Goal: Use online tool/utility: Utilize a website feature to perform a specific function

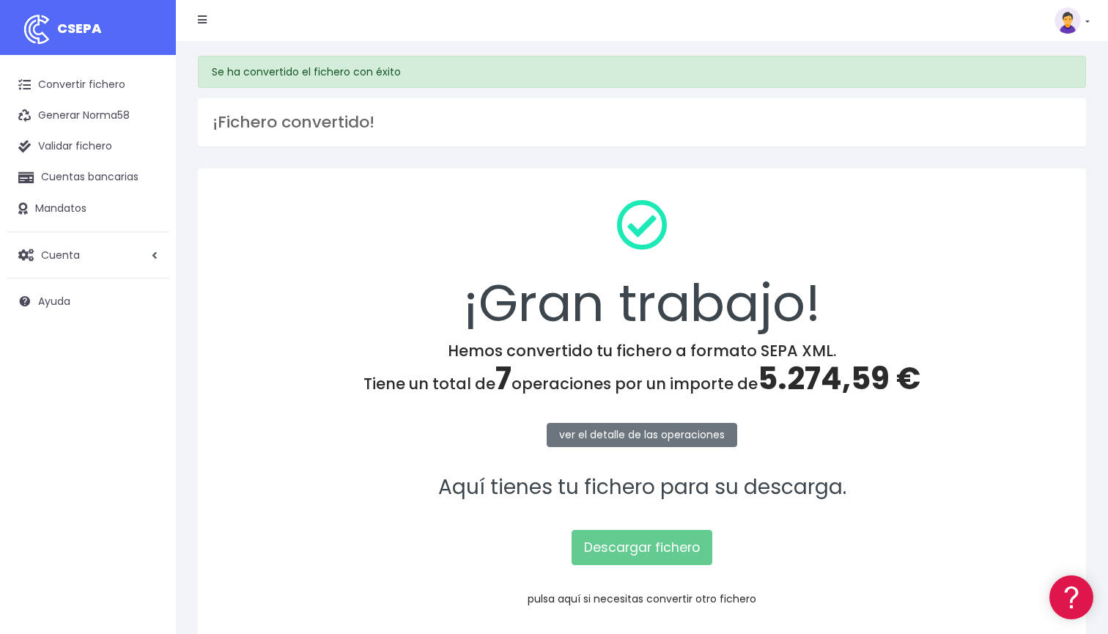
click at [604, 602] on link "pulsa aquí si necesitas convertir otro fichero" at bounding box center [642, 598] width 229 height 15
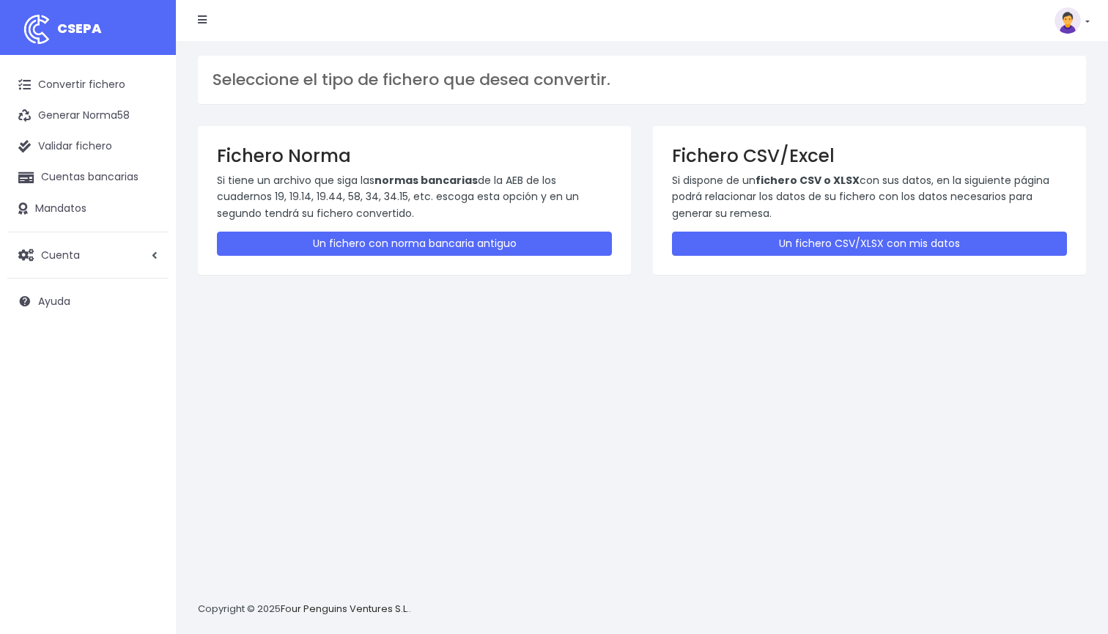
click at [769, 229] on div "Fichero CSV/Excel Si dispone de un fichero CSV o XLSX con sus datos, en la sigu…" at bounding box center [869, 200] width 433 height 149
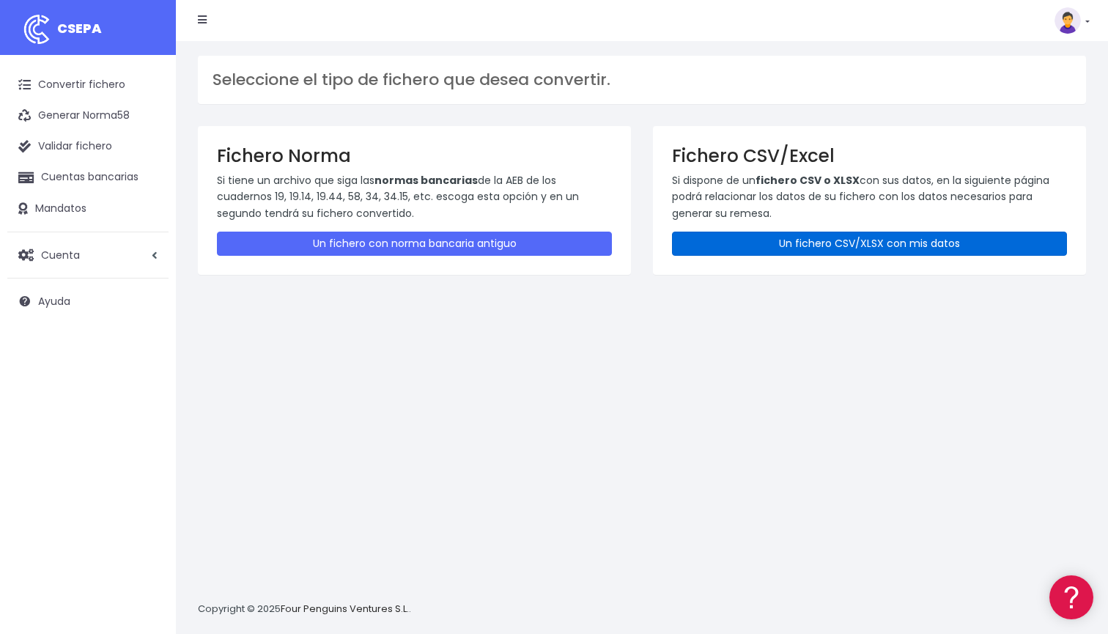
click at [766, 234] on link "Un fichero CSV/XLSX con mis datos" at bounding box center [869, 244] width 395 height 24
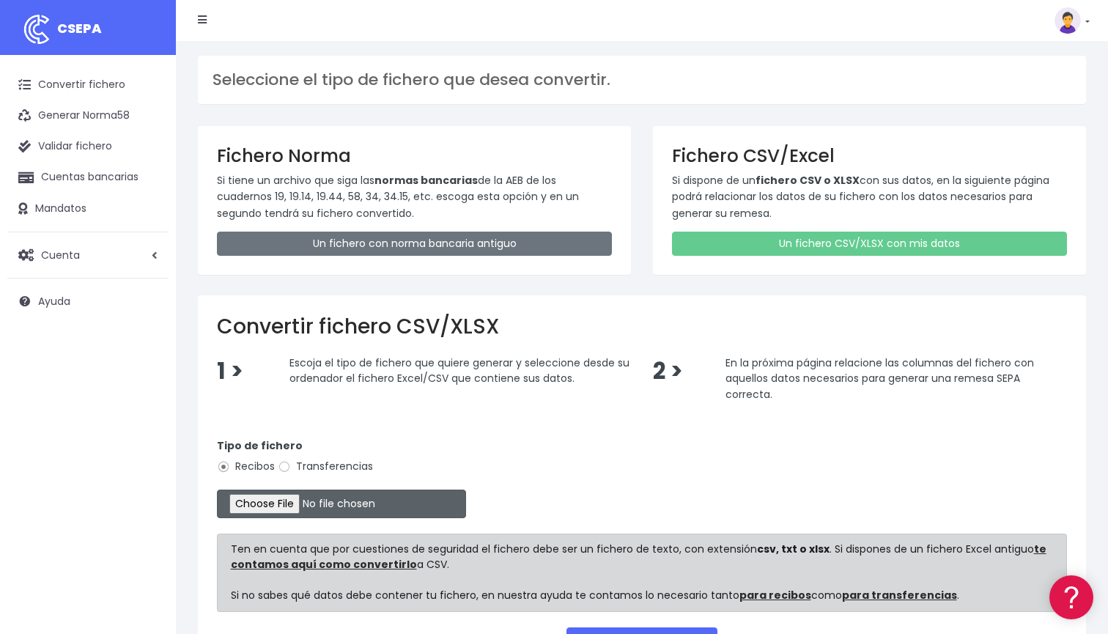
click at [285, 496] on input "file" at bounding box center [341, 504] width 249 height 29
type input "C:\fakepath\DOMICILIACION SOLARIS OCTUBRE 14 2025.xlsx"
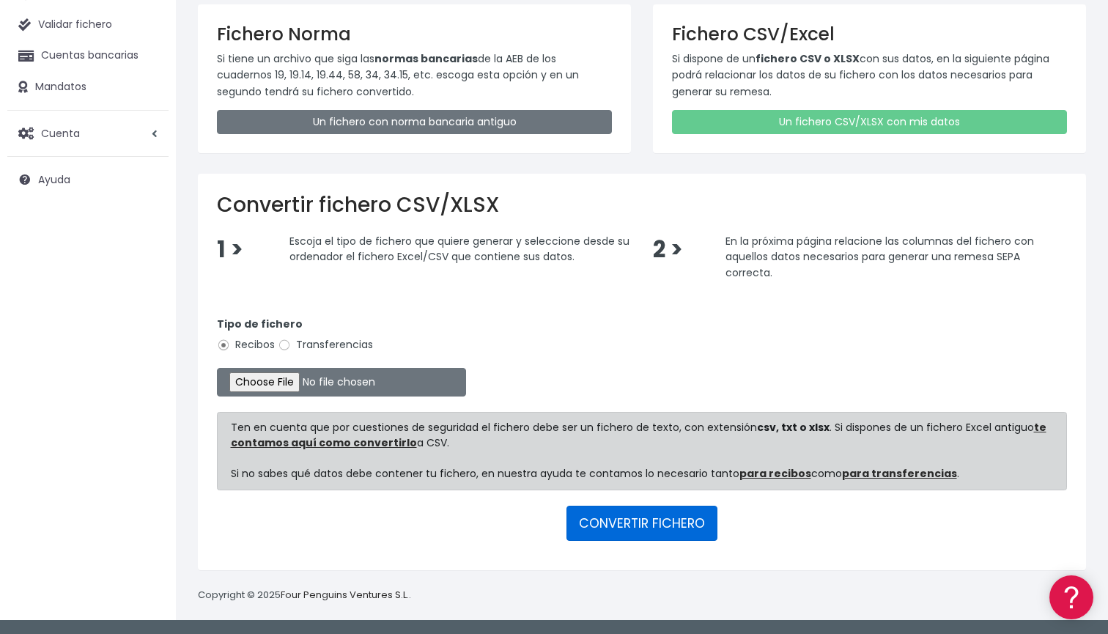
scroll to position [119, 0]
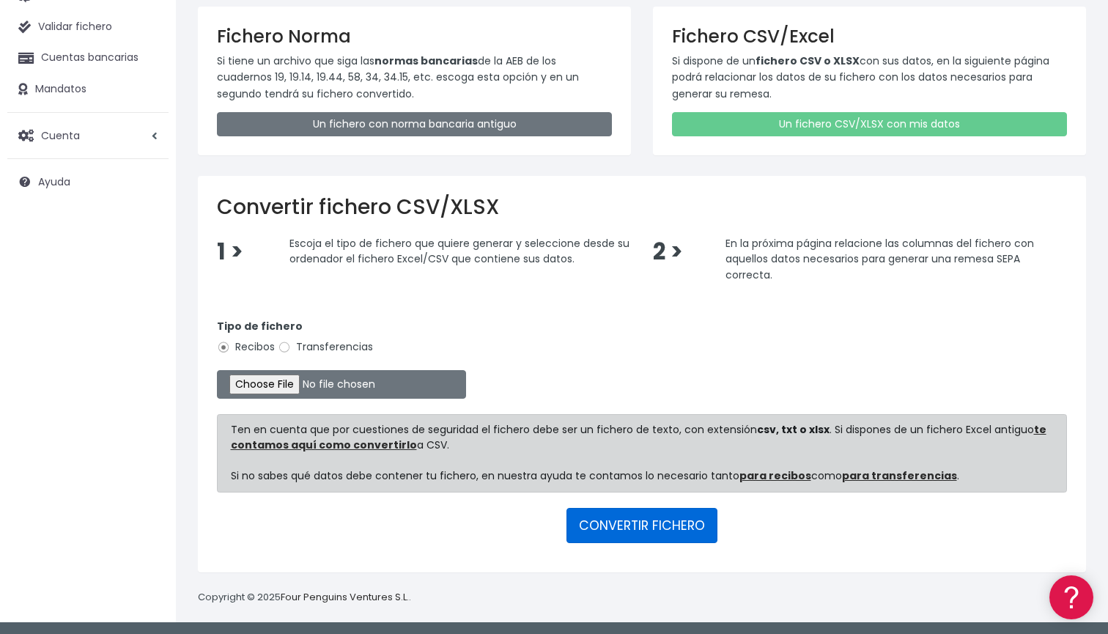
click at [687, 536] on button "CONVERTIR FICHERO" at bounding box center [642, 525] width 151 height 35
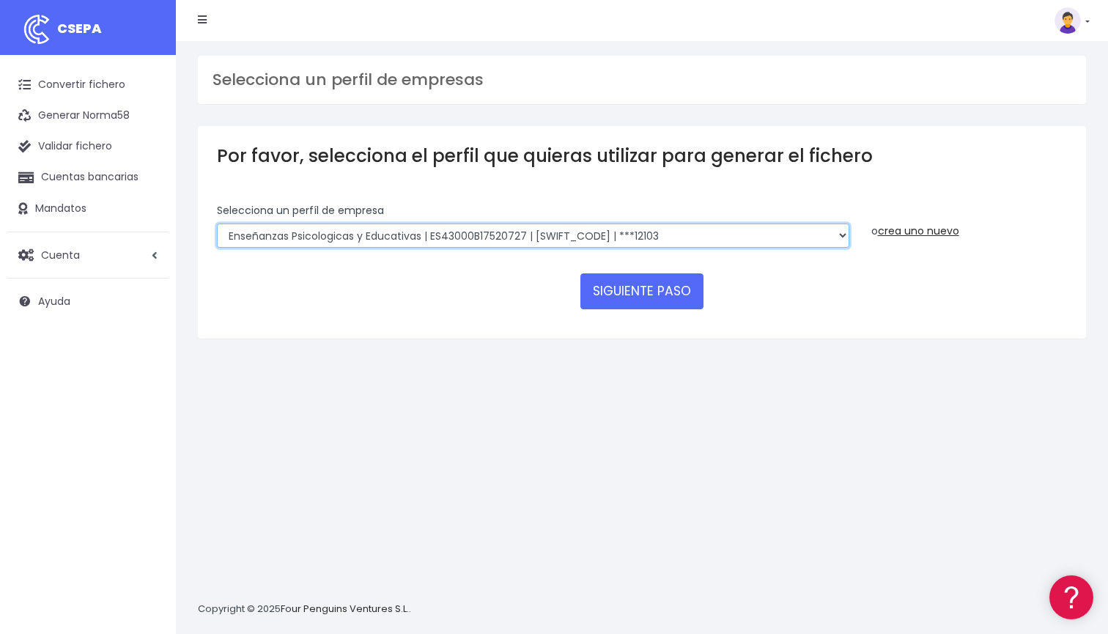
select select "2396"
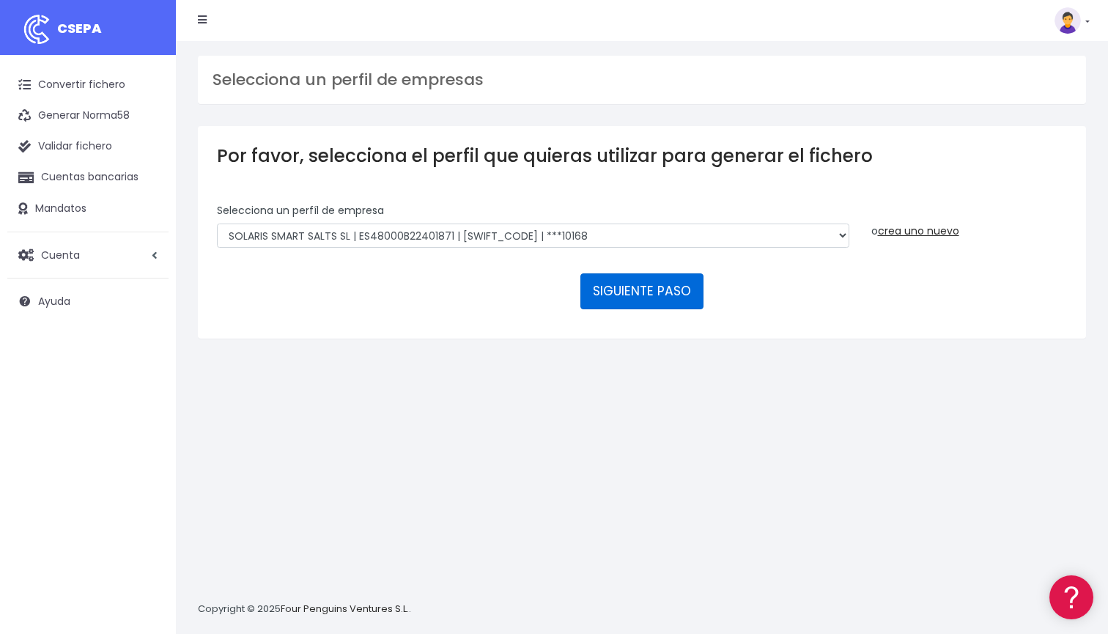
click at [611, 289] on button "SIGUIENTE PASO" at bounding box center [641, 290] width 123 height 35
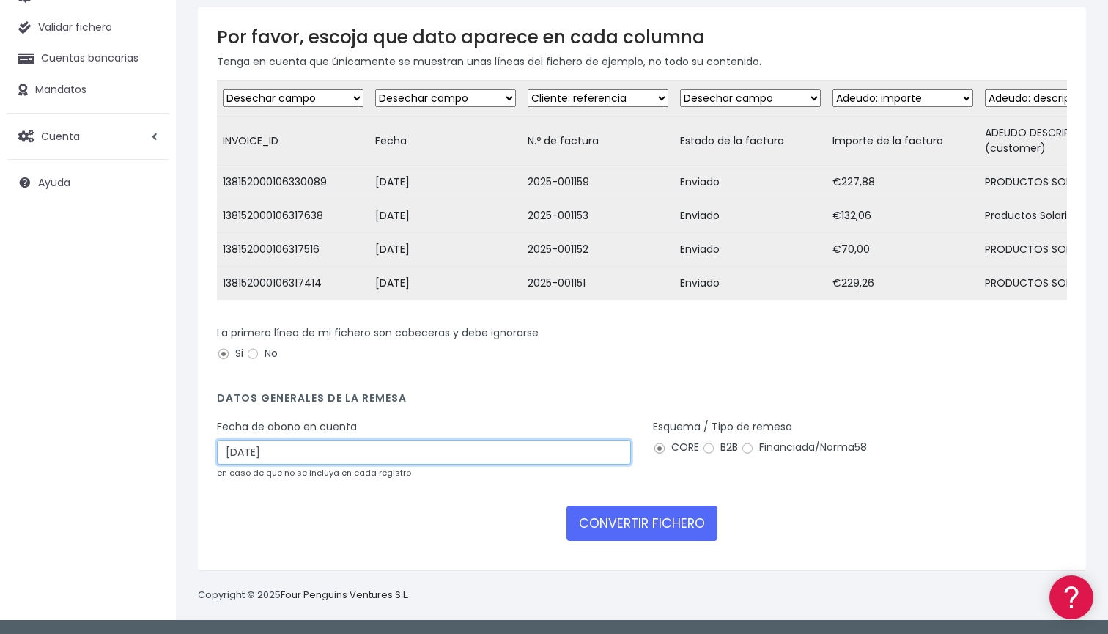
scroll to position [146, 0]
click at [377, 455] on input "16/10/2025" at bounding box center [424, 452] width 414 height 25
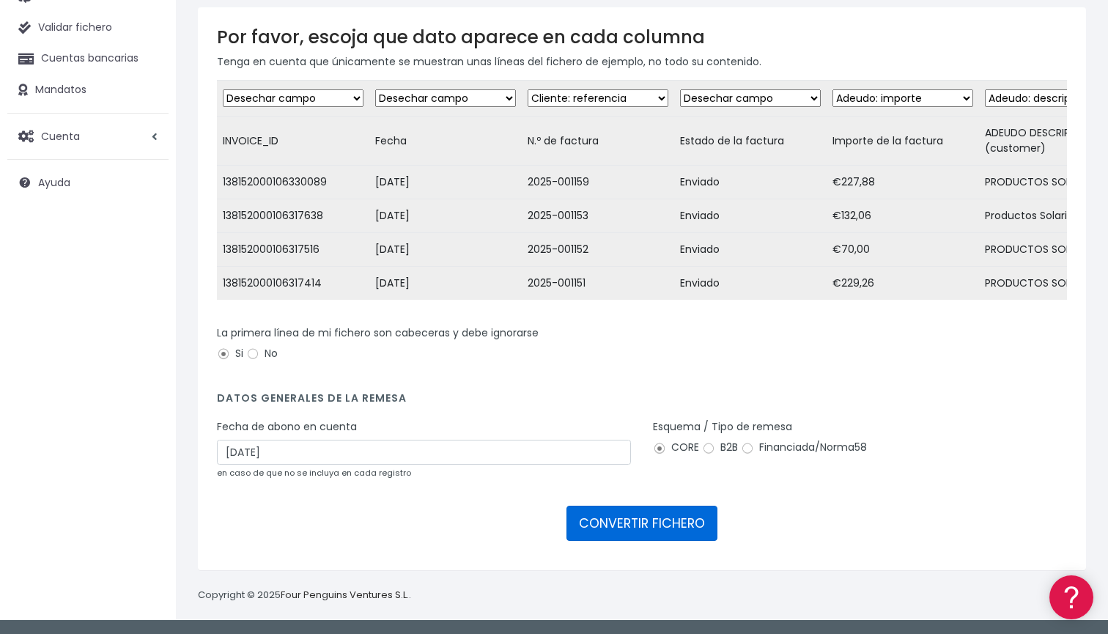
click at [615, 527] on button "CONVERTIR FICHERO" at bounding box center [642, 523] width 151 height 35
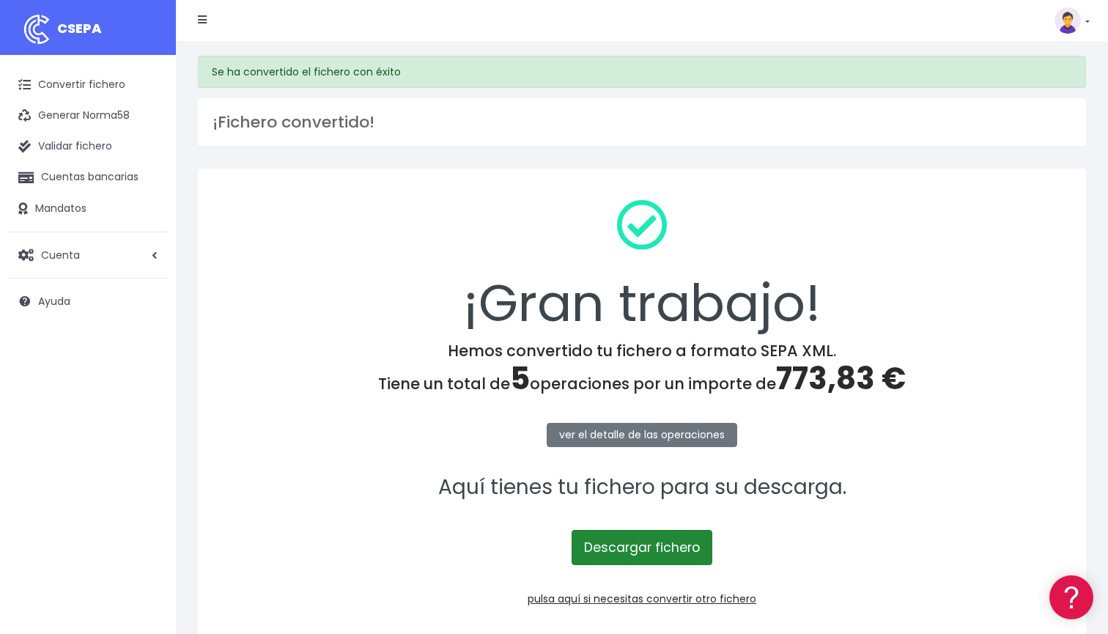
click at [622, 553] on link "Descargar fichero" at bounding box center [642, 547] width 141 height 35
click at [600, 549] on link "Descargar fichero" at bounding box center [642, 547] width 141 height 35
